Goal: Information Seeking & Learning: Learn about a topic

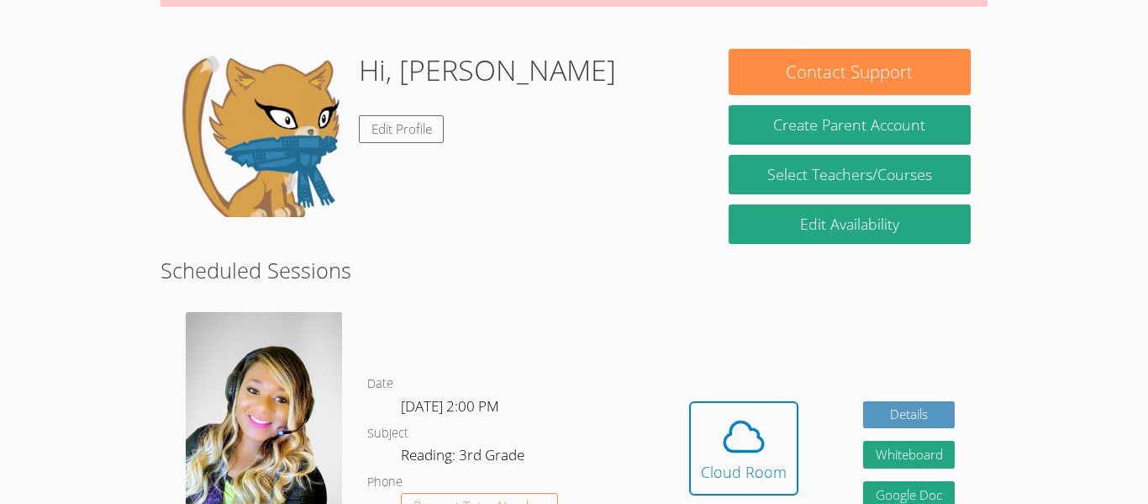
scroll to position [224, 0]
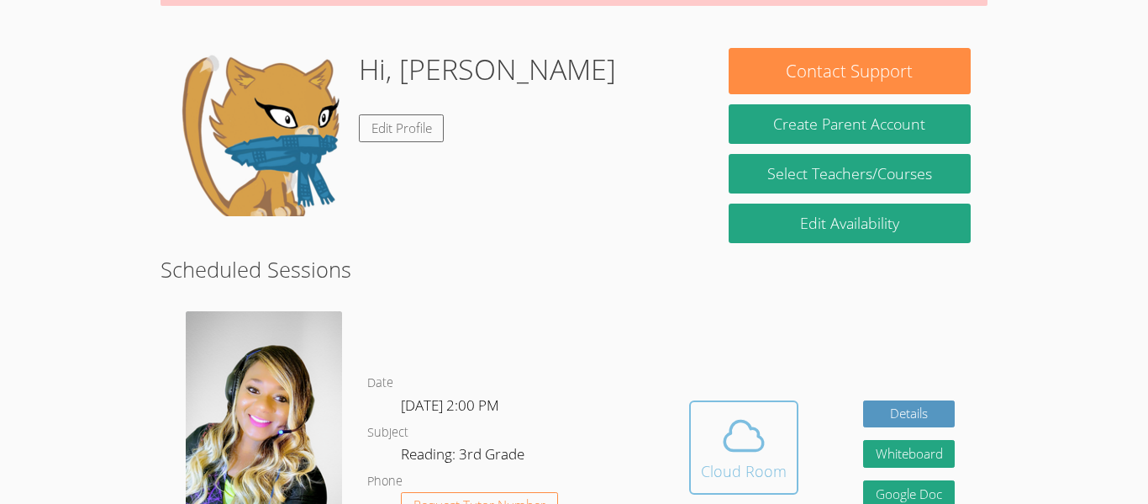
click at [726, 428] on icon at bounding box center [744, 435] width 47 height 47
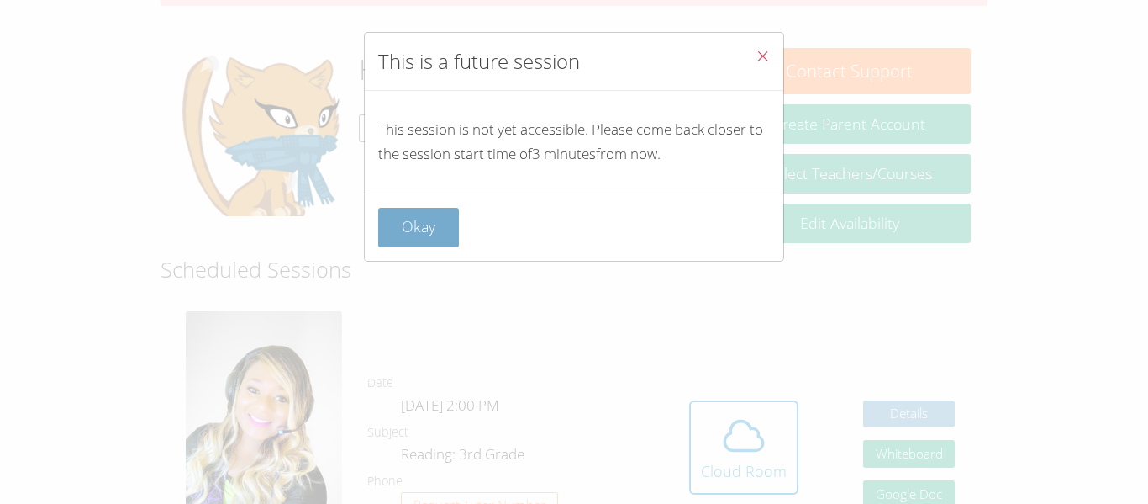
click at [406, 222] on button "Okay" at bounding box center [418, 228] width 81 height 40
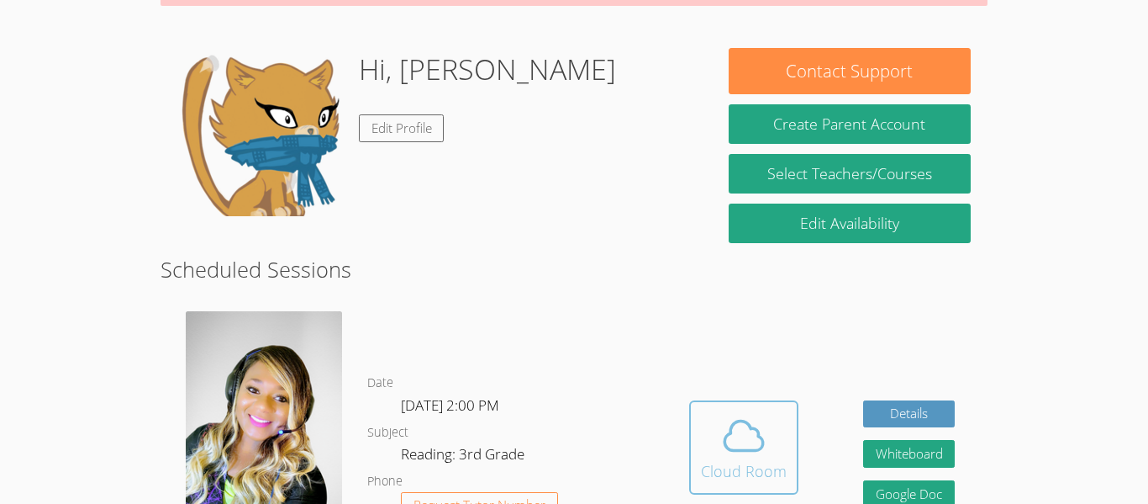
click at [749, 439] on icon at bounding box center [744, 435] width 39 height 29
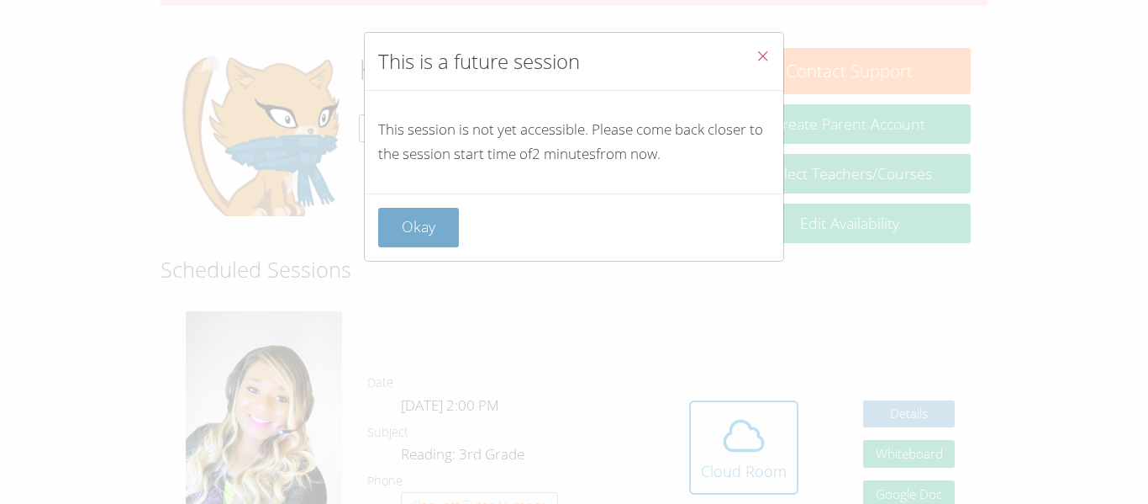
click at [422, 214] on button "Okay" at bounding box center [418, 228] width 81 height 40
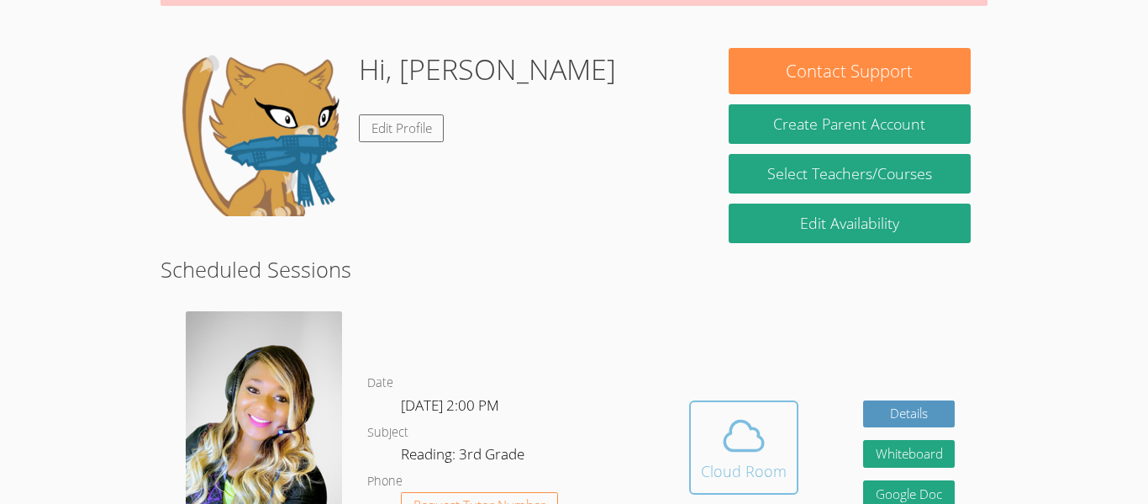
click at [769, 412] on span at bounding box center [744, 435] width 86 height 47
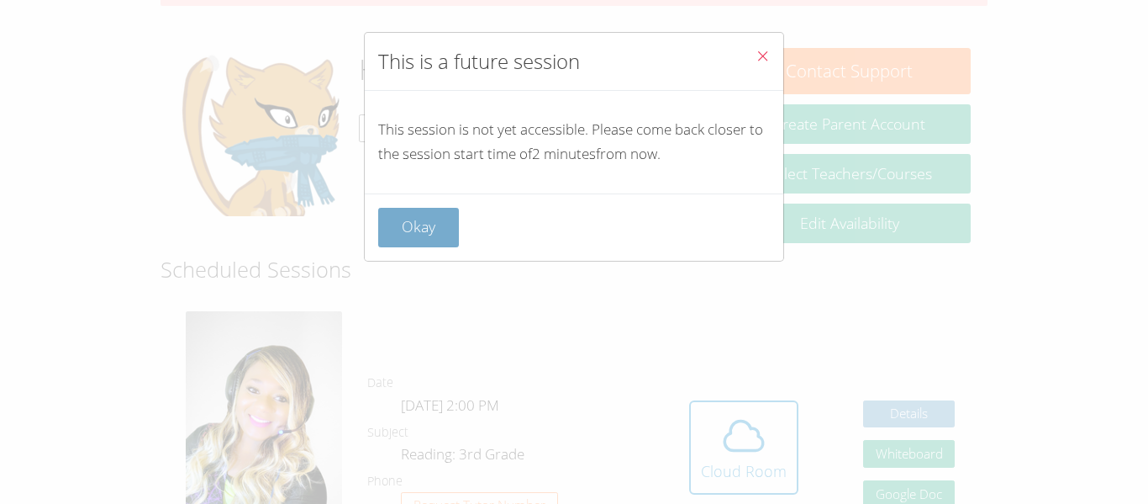
click at [422, 224] on button "Okay" at bounding box center [418, 228] width 81 height 40
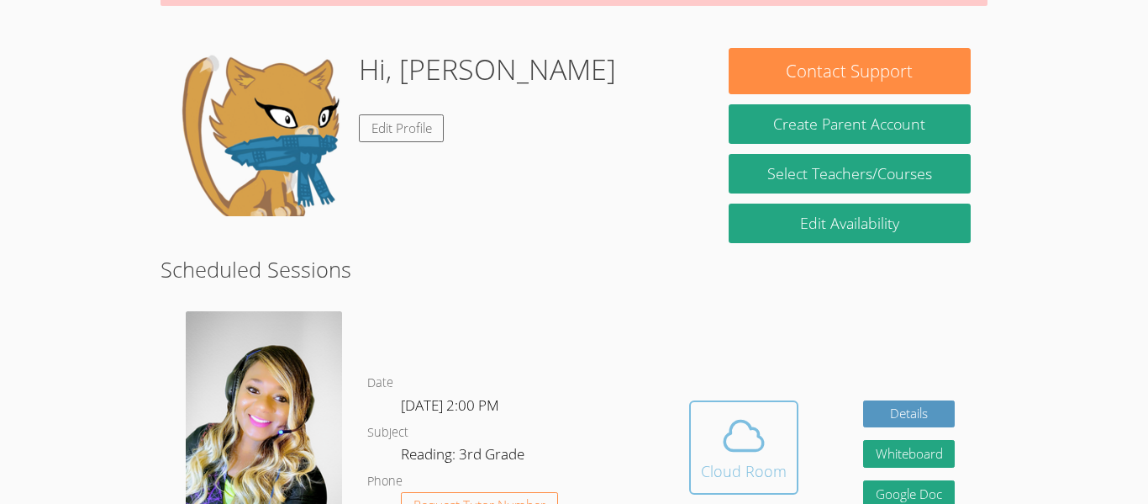
click at [751, 439] on icon at bounding box center [744, 435] width 39 height 29
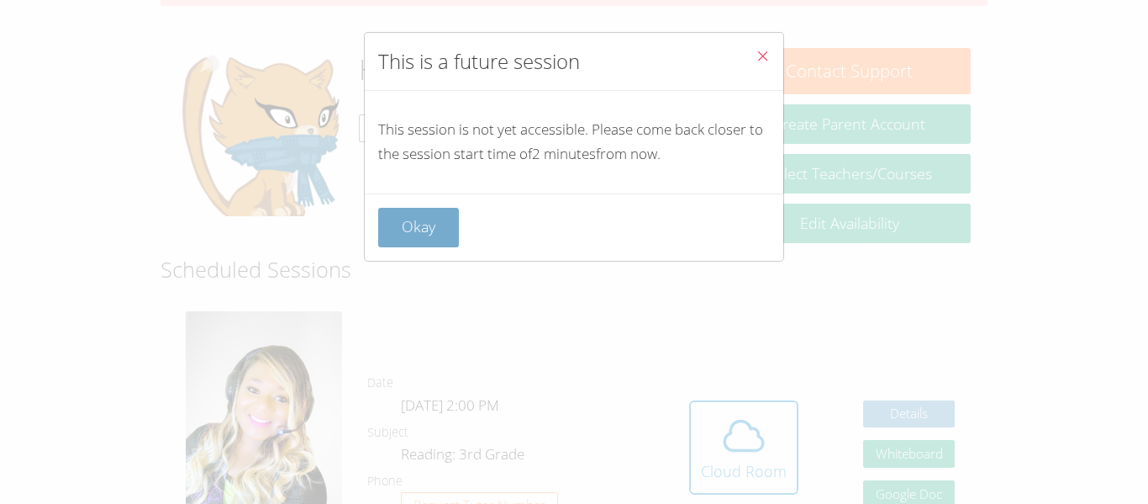
click at [429, 211] on button "Okay" at bounding box center [418, 228] width 81 height 40
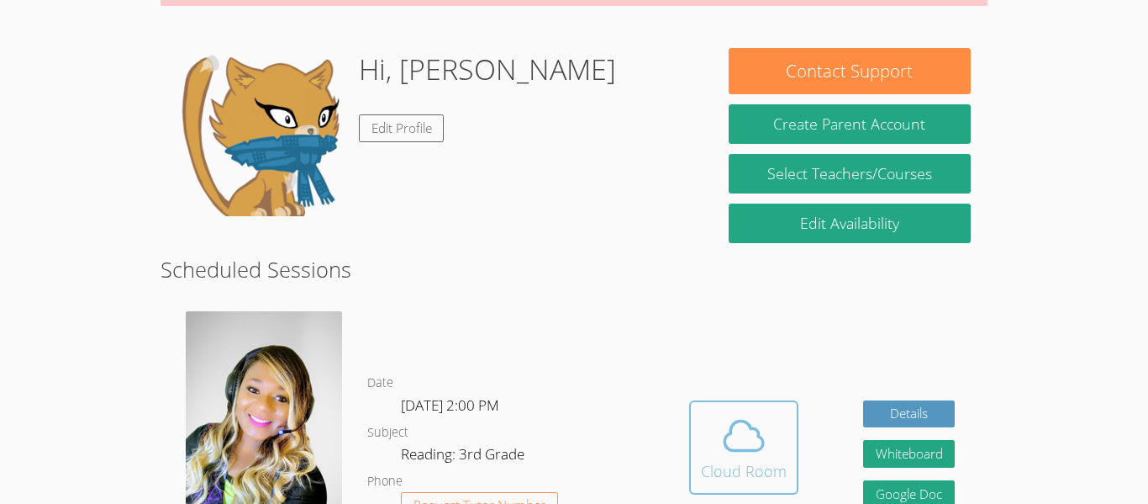
click at [729, 421] on icon at bounding box center [744, 435] width 39 height 29
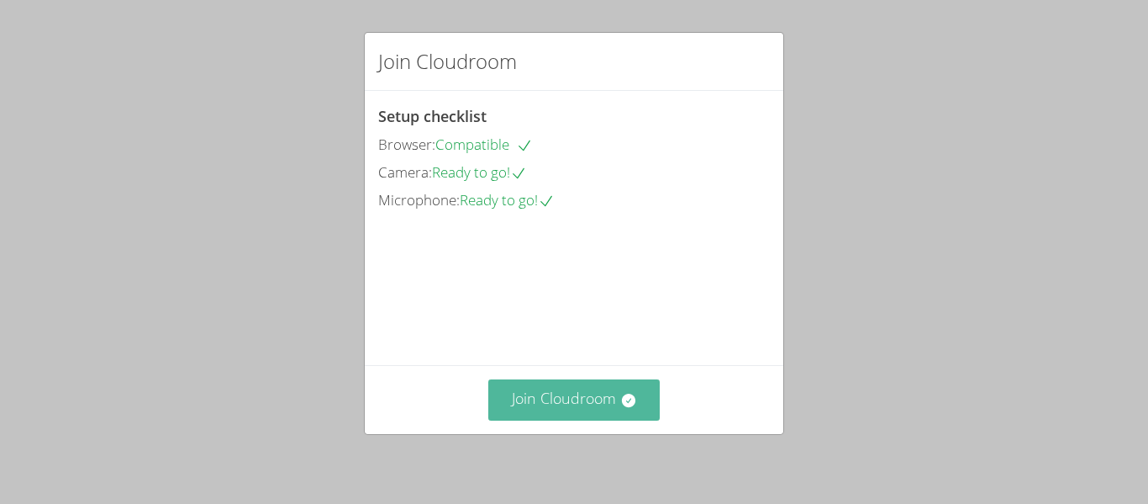
click at [628, 390] on button "Join Cloudroom" at bounding box center [574, 399] width 172 height 41
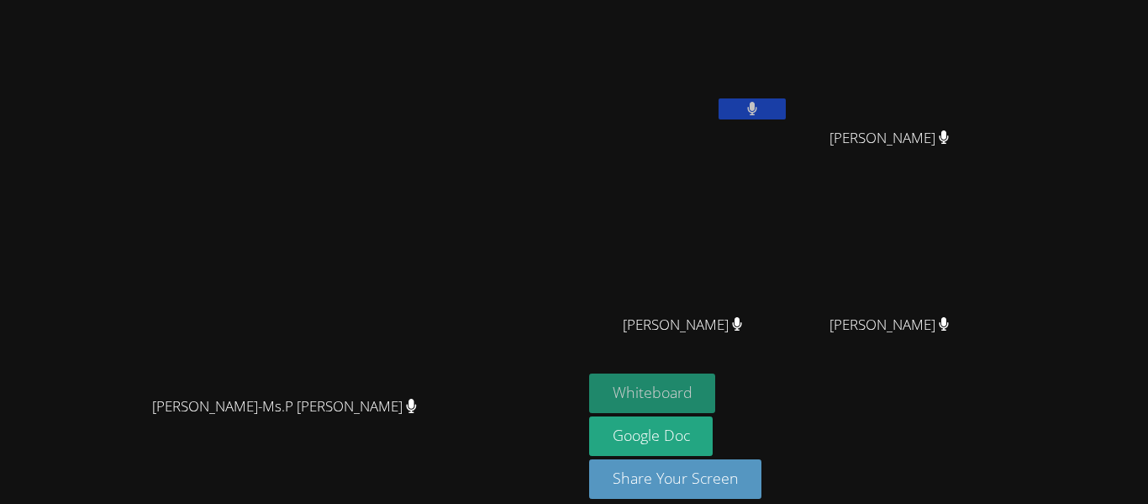
click at [716, 379] on button "Whiteboard" at bounding box center [652, 393] width 127 height 40
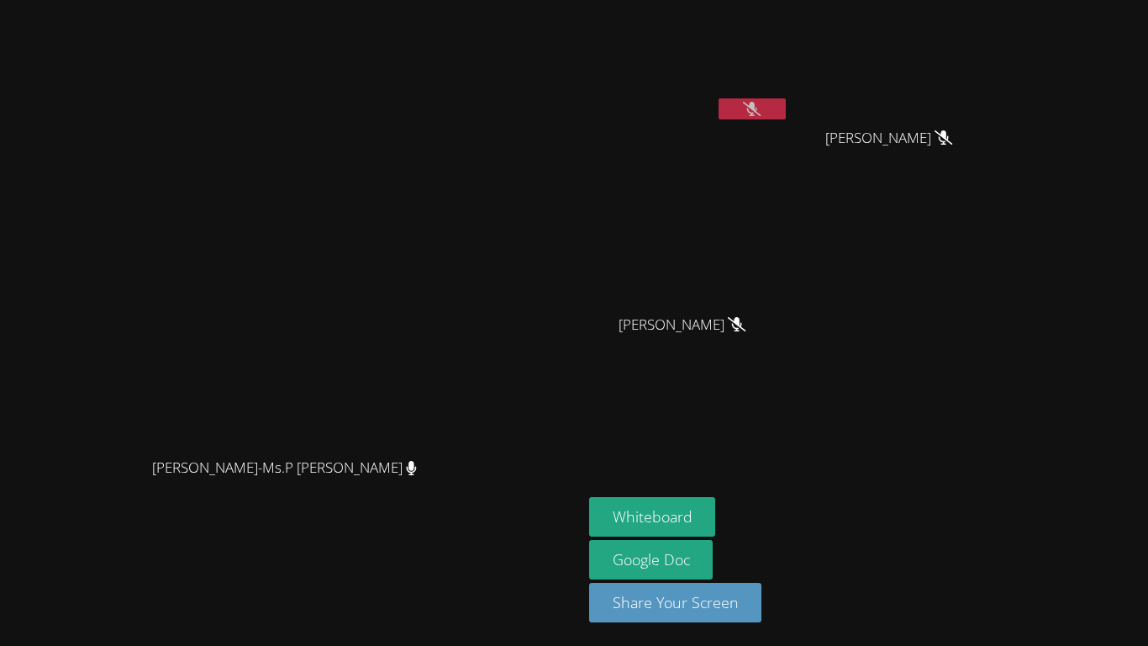
click at [746, 327] on icon at bounding box center [737, 324] width 18 height 14
click at [753, 215] on video at bounding box center [689, 249] width 200 height 113
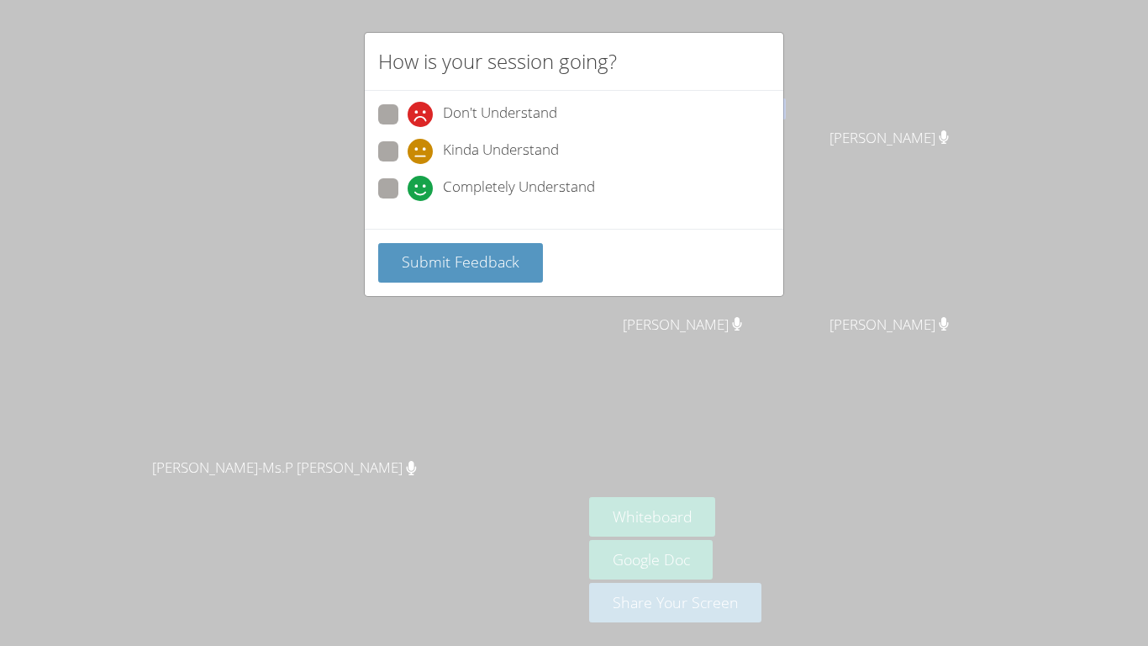
click at [489, 193] on span "Completely Understand" at bounding box center [519, 188] width 152 height 25
click at [422, 193] on input "Completely Understand" at bounding box center [415, 185] width 14 height 14
radio input "true"
click at [478, 253] on span "Submit Feedback" at bounding box center [461, 261] width 118 height 20
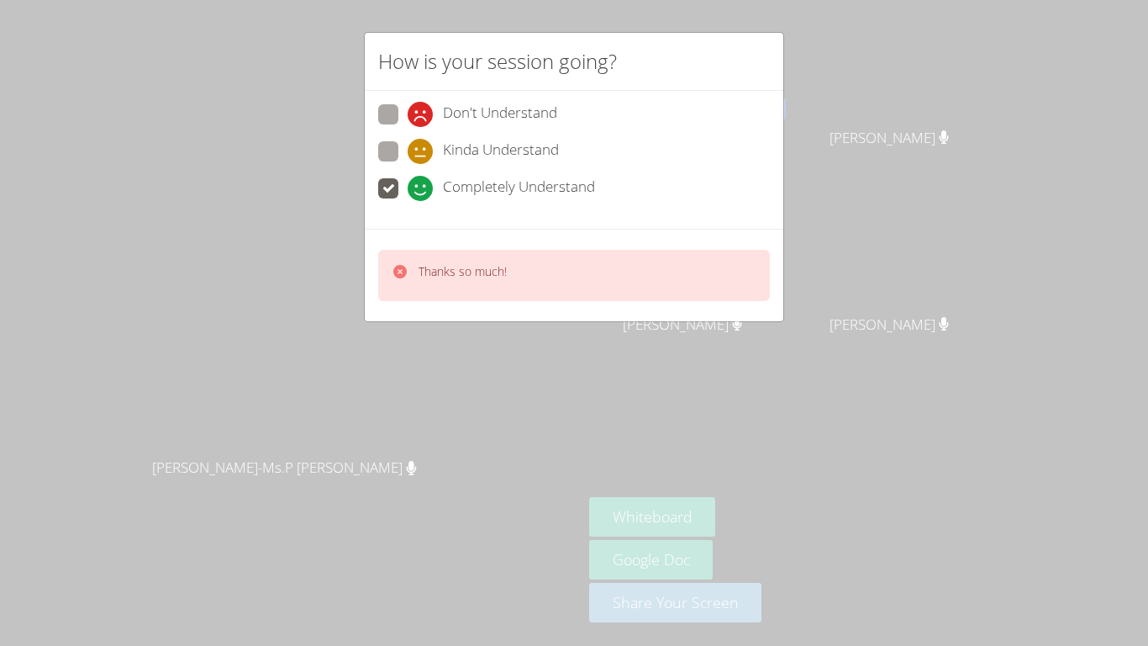
click at [467, 237] on div "Thanks so much!" at bounding box center [574, 275] width 419 height 92
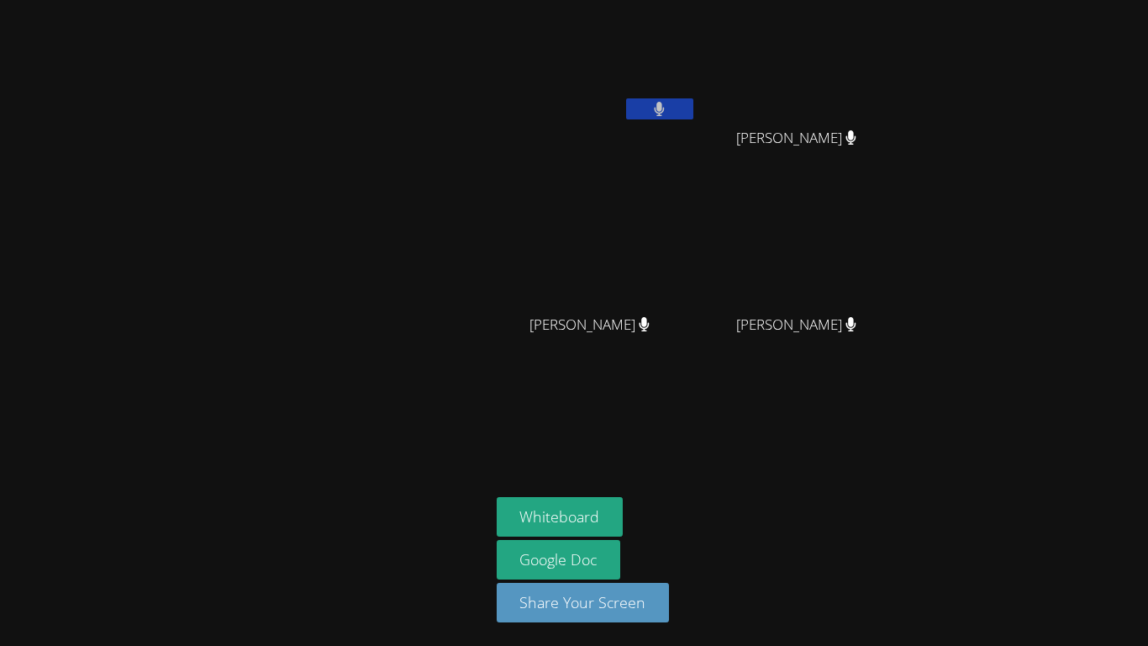
click at [483, 274] on main at bounding box center [245, 323] width 490 height 646
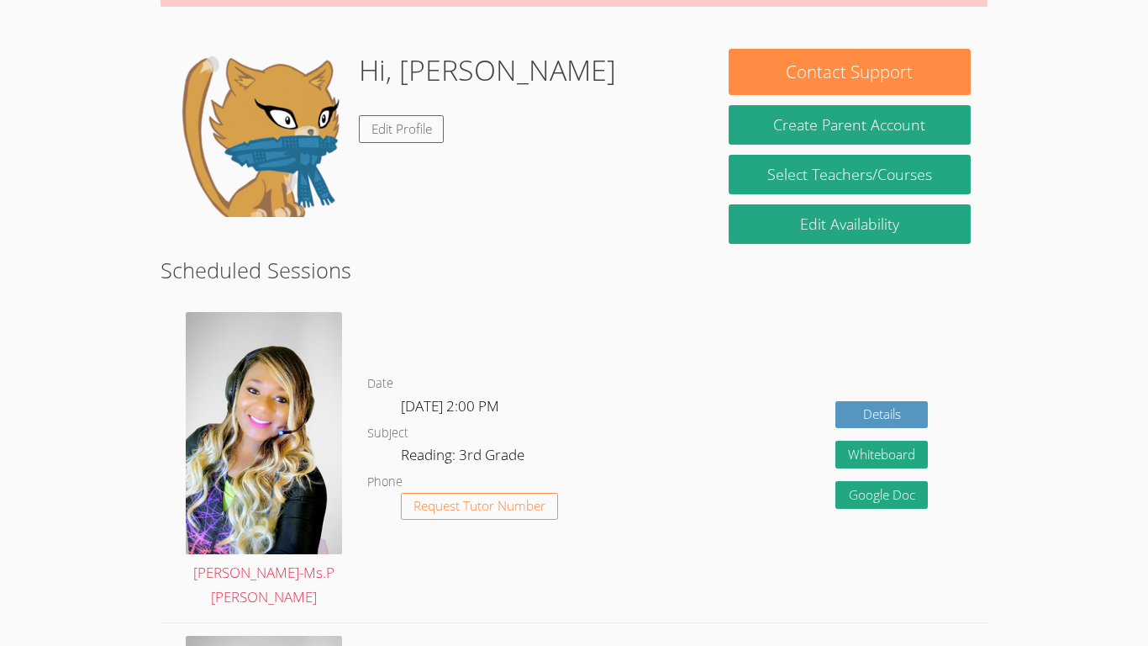
scroll to position [235, 0]
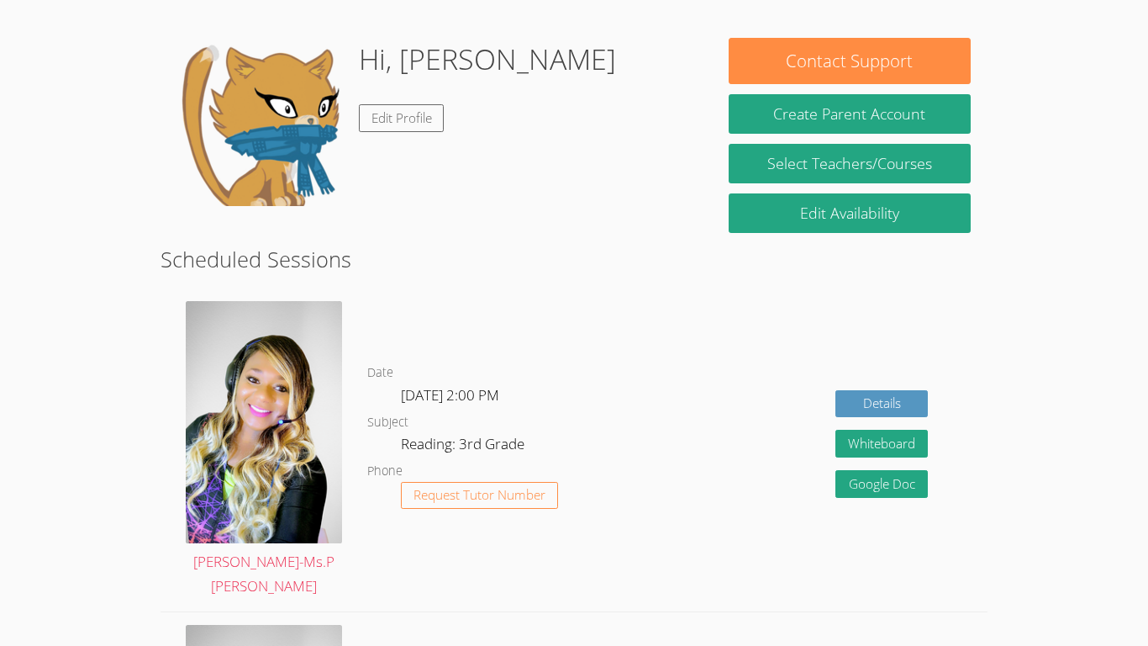
click at [756, 456] on div "Details Whiteboard Hidden Google Doc" at bounding box center [822, 449] width 330 height 323
